Goal: Check status: Check status

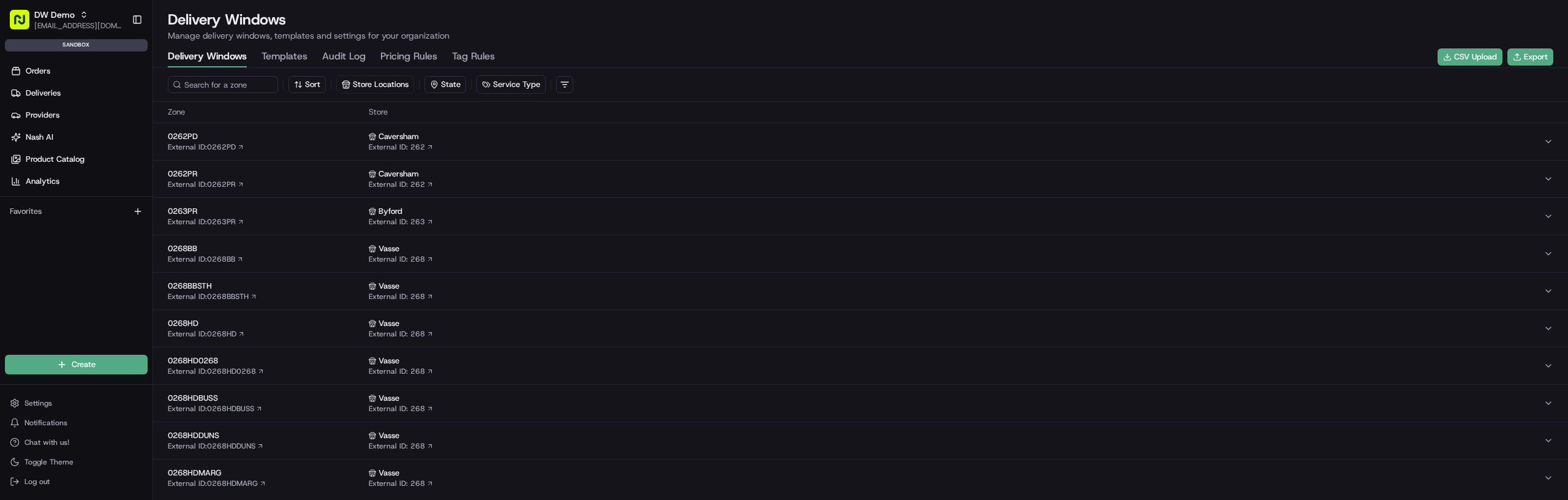
click at [331, 179] on div "0262PR External ID: 0262PR" at bounding box center [266, 179] width 196 height 21
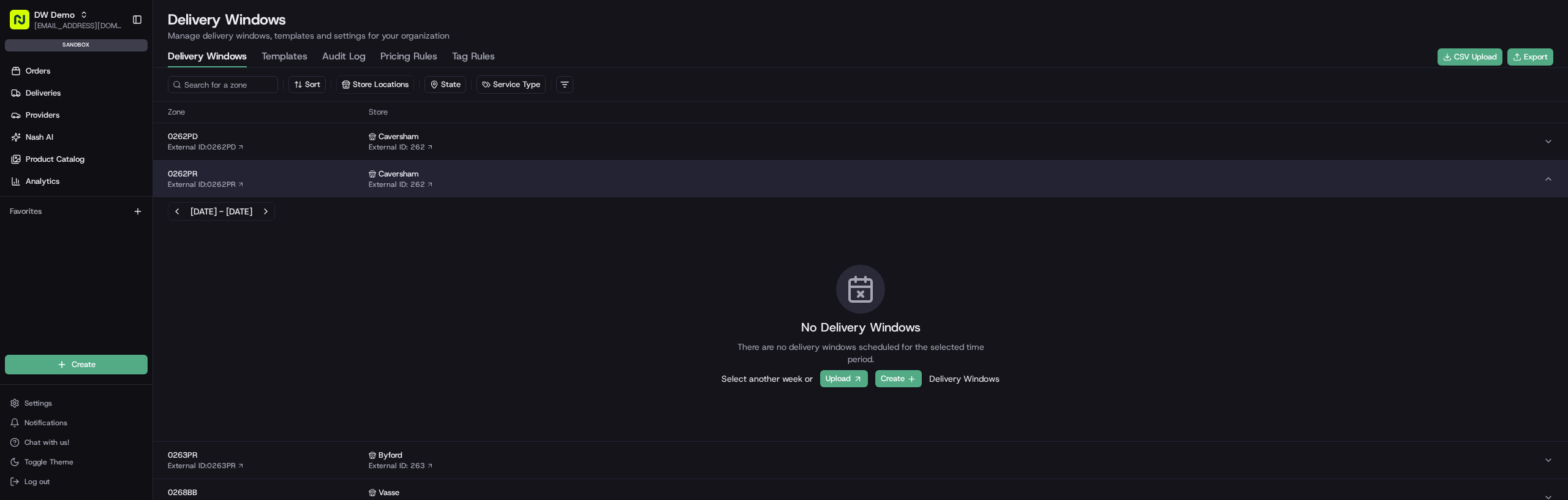
click at [331, 179] on div "0262PR External ID: 0262PR" at bounding box center [266, 179] width 196 height 21
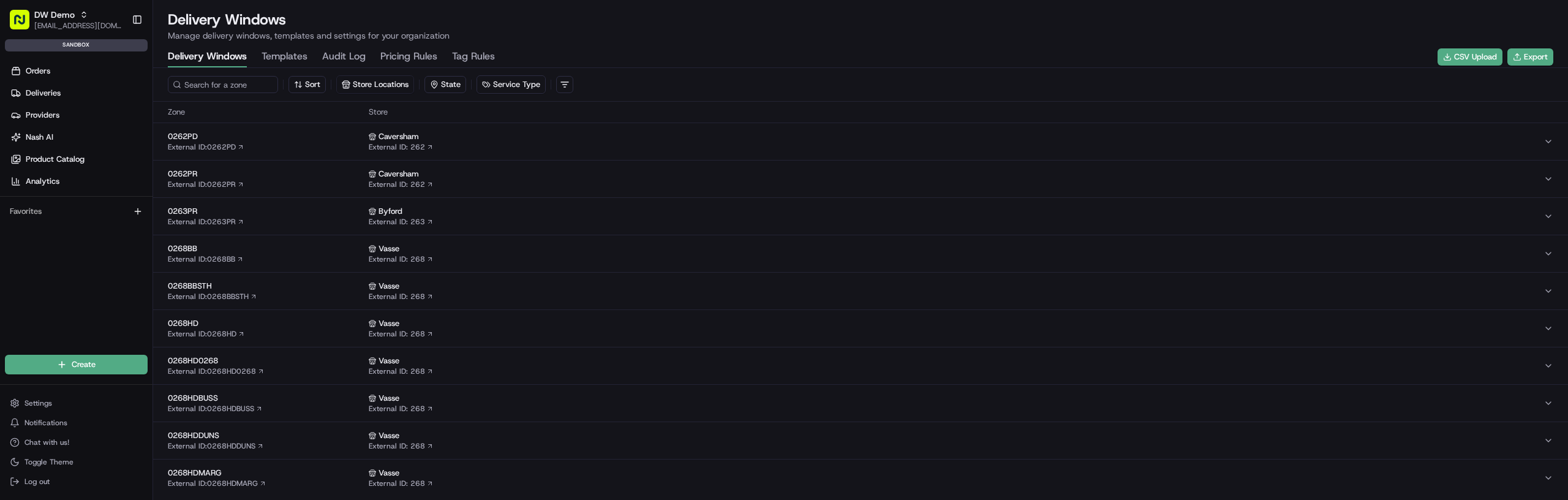
click at [292, 252] on span "0268BB" at bounding box center [266, 248] width 196 height 11
